Goal: Find specific page/section: Find specific page/section

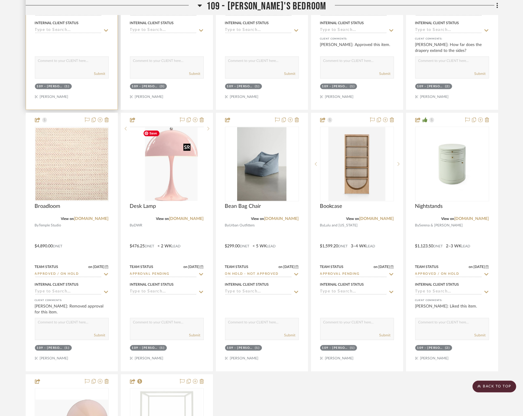
scroll to position [2755, 0]
